Goal: Task Accomplishment & Management: Manage account settings

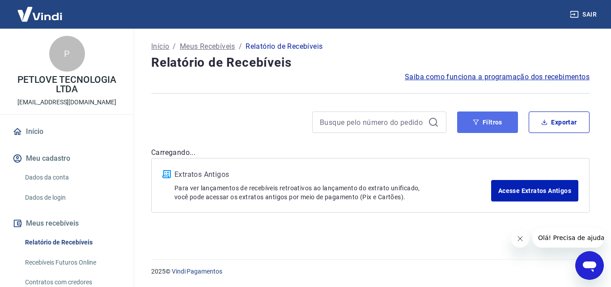
click at [497, 120] on button "Filtros" at bounding box center [487, 121] width 61 height 21
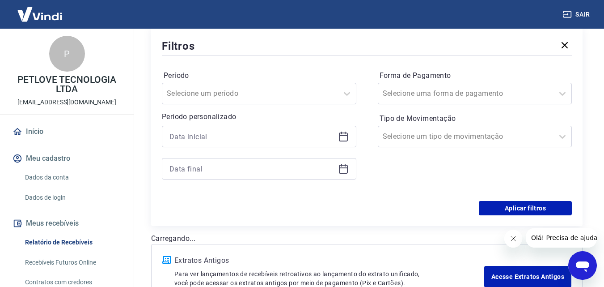
scroll to position [134, 0]
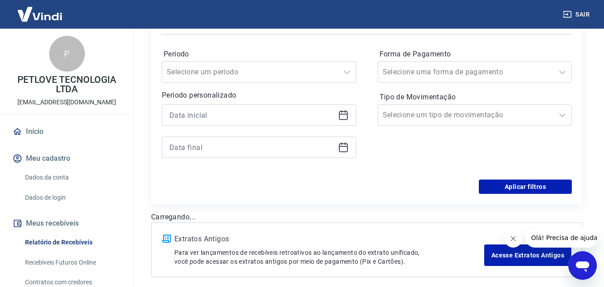
click at [345, 115] on icon at bounding box center [343, 115] width 11 height 11
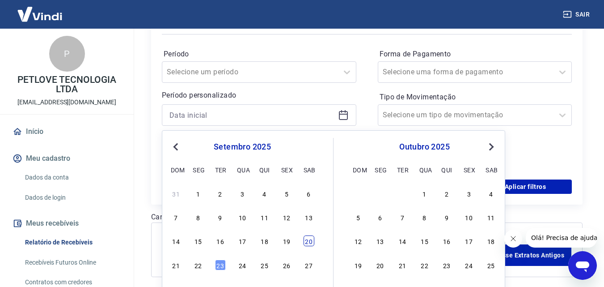
click at [313, 242] on div "20" at bounding box center [309, 240] width 11 height 11
type input "[DATE]"
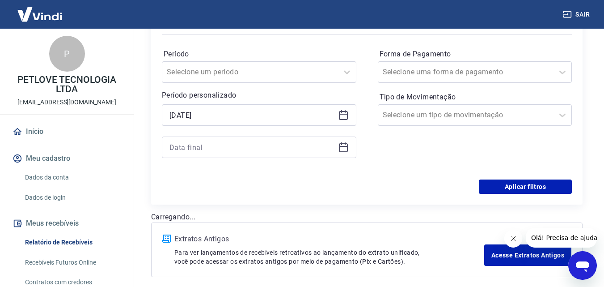
click at [348, 146] on icon at bounding box center [343, 147] width 11 height 11
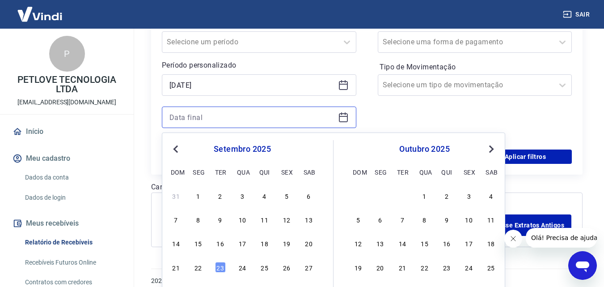
scroll to position [199, 0]
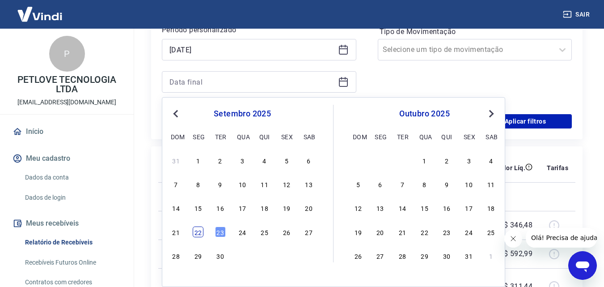
click at [197, 232] on div "22" at bounding box center [198, 231] width 11 height 11
type input "[DATE]"
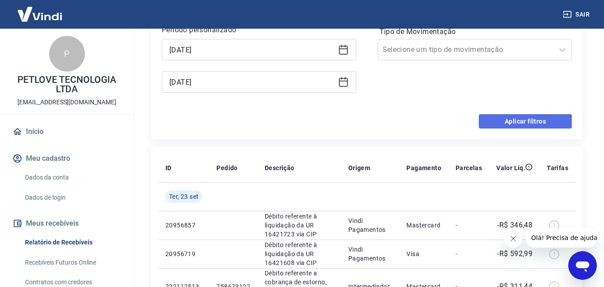
click at [491, 121] on button "Aplicar filtros" at bounding box center [525, 121] width 93 height 14
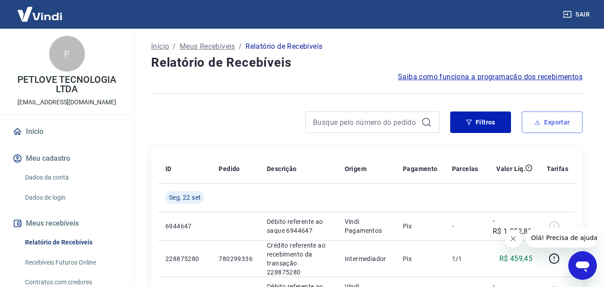
click at [553, 124] on button "Exportar" at bounding box center [552, 121] width 61 height 21
type input "[DATE]"
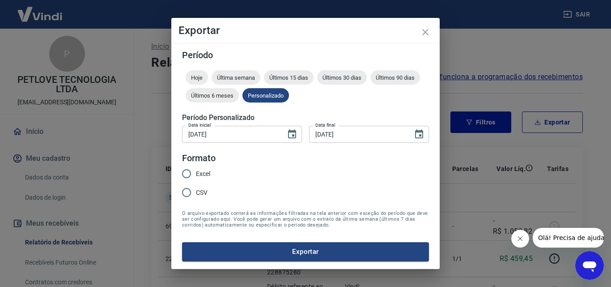
click at [202, 174] on span "Excel" at bounding box center [203, 173] width 14 height 9
click at [196, 174] on input "Excel" at bounding box center [186, 173] width 19 height 19
radio input "true"
click at [249, 252] on button "Exportar" at bounding box center [305, 251] width 247 height 19
